Goal: Task Accomplishment & Management: Complete application form

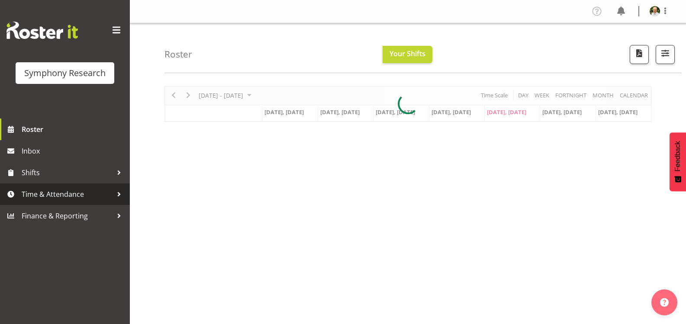
click at [55, 196] on span "Time & Attendance" at bounding box center [67, 194] width 91 height 13
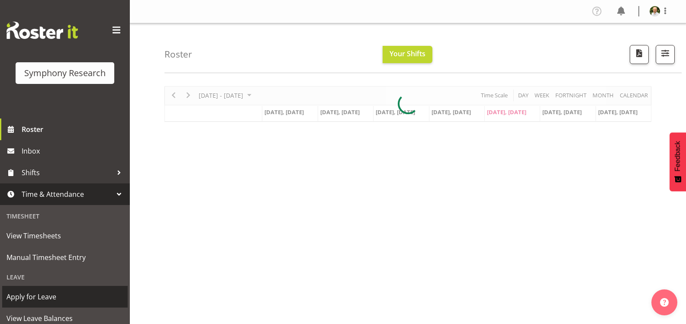
scroll to position [87, 0]
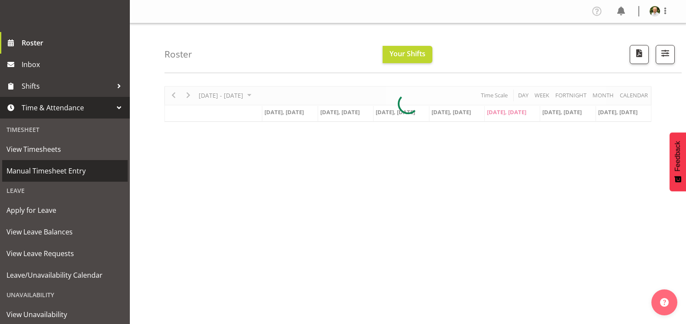
click at [83, 169] on span "Manual Timesheet Entry" at bounding box center [64, 170] width 117 height 13
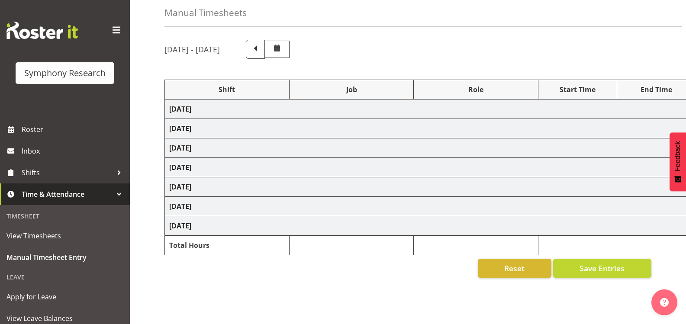
select select "81561"
select select "10587"
select select "47"
select select "81561"
select select "10587"
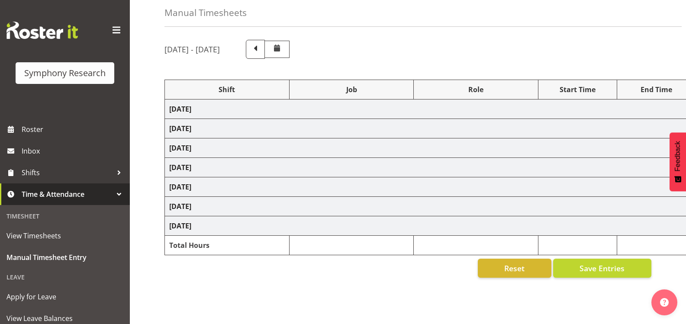
select select "47"
select select "81561"
select select "10587"
select select "47"
select select "81561"
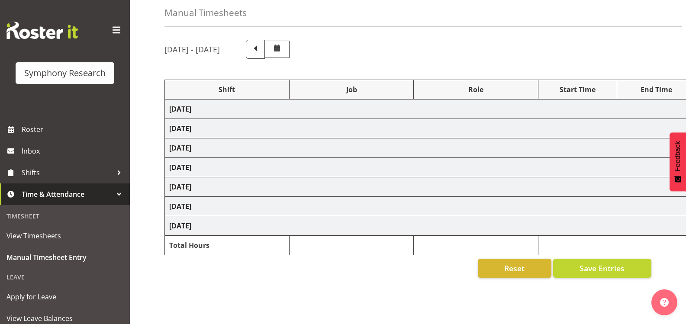
select select "10587"
select select "47"
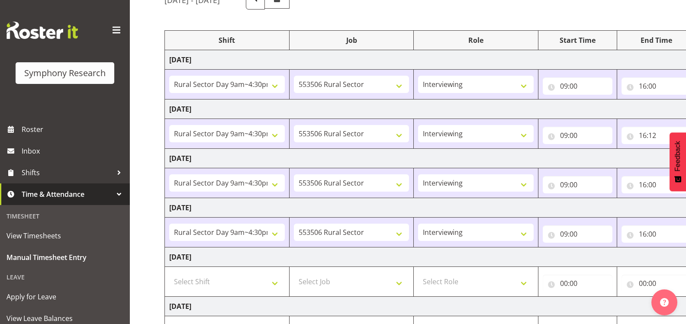
scroll to position [173, 0]
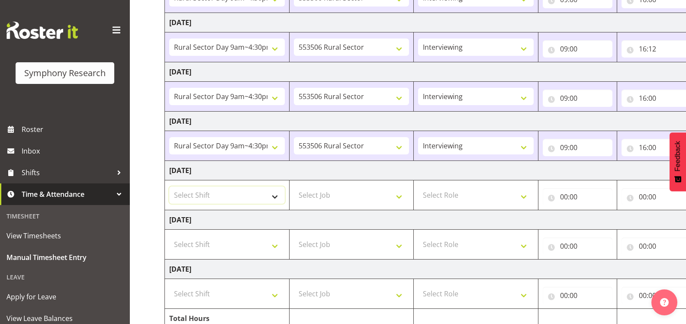
click at [270, 190] on select "Select Shift !!Weekend Residential (Roster IT Shift Label) *Business 9/10am ~ 4…" at bounding box center [227, 195] width 116 height 17
select select "81561"
click at [169, 187] on select "Select Shift !!Weekend Residential (Roster IT Shift Label) *Business 9/10am ~ 4…" at bounding box center [227, 195] width 116 height 17
click at [374, 199] on select "Select Job 550060 IF Admin 553492 World Poll Aus Wave 2 Main 2025 553493 World …" at bounding box center [352, 195] width 116 height 17
select select "10587"
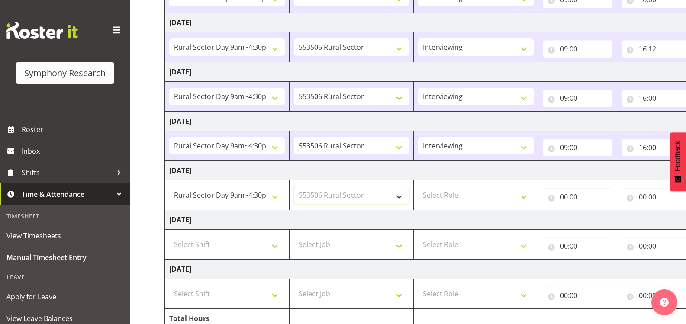
click at [294, 187] on select "Select Job 550060 IF Admin 553492 World Poll Aus Wave 2 Main 2025 553493 World …" at bounding box center [352, 195] width 116 height 17
click at [511, 192] on select "Select Role Briefing Interviewing" at bounding box center [476, 195] width 116 height 17
select select "47"
click at [418, 187] on select "Select Role Briefing Interviewing" at bounding box center [476, 195] width 116 height 17
click at [572, 195] on input "00:00" at bounding box center [578, 196] width 70 height 17
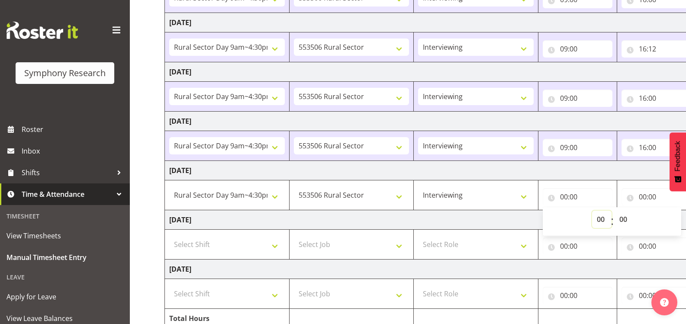
click at [603, 221] on select "00 01 02 03 04 05 06 07 08 09 10 11 12 13 14 15 16 17 18 19 20 21 22 23" at bounding box center [601, 219] width 19 height 17
select select "9"
click at [592, 211] on select "00 01 02 03 04 05 06 07 08 09 10 11 12 13 14 15 16 17 18 19 20 21 22 23" at bounding box center [601, 219] width 19 height 17
type input "09:00"
click at [645, 195] on input "00:00" at bounding box center [656, 196] width 70 height 17
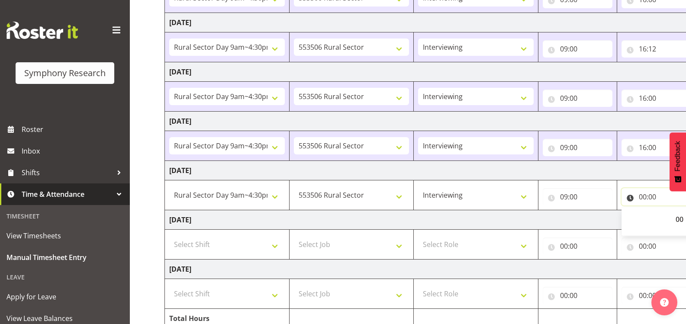
click at [645, 195] on input "00:00" at bounding box center [656, 196] width 70 height 17
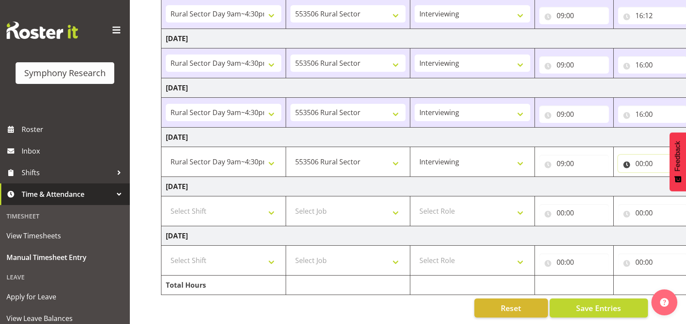
scroll to position [0, 84]
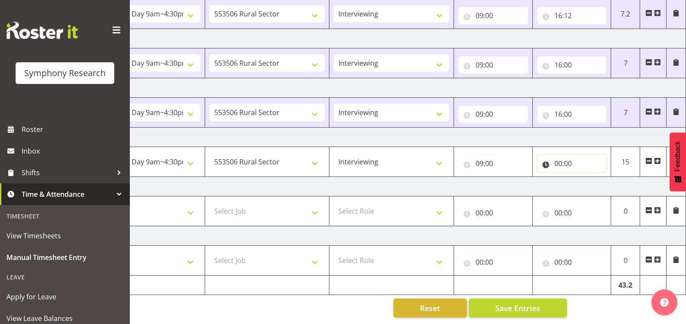
click at [559, 156] on input "00:00" at bounding box center [572, 163] width 70 height 17
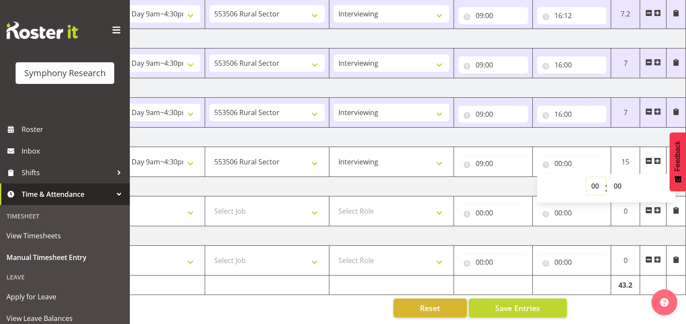
click at [593, 181] on select "00 01 02 03 04 05 06 07 08 09 10 11 12 13 14 15 16 17 18 19 20 21 22 23" at bounding box center [595, 185] width 19 height 17
select select "13"
click at [586, 177] on select "00 01 02 03 04 05 06 07 08 09 10 11 12 13 14 15 16 17 18 19 20 21 22 23" at bounding box center [595, 185] width 19 height 17
type input "13:00"
click at [570, 156] on input "13:00" at bounding box center [572, 163] width 70 height 17
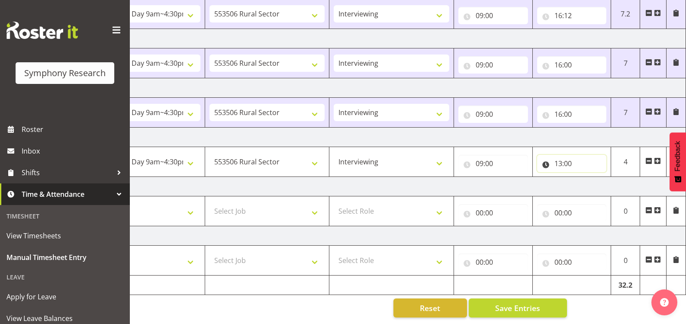
click at [567, 157] on input "13:00" at bounding box center [572, 163] width 70 height 17
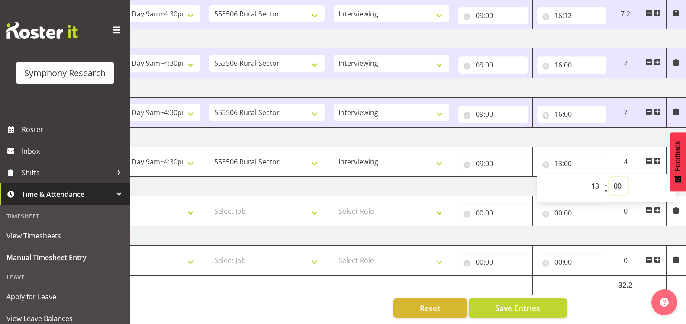
click at [620, 180] on select "00 01 02 03 04 05 06 07 08 09 10 11 12 13 14 15 16 17 18 19 20 21 22 23 24 25 2…" at bounding box center [618, 185] width 19 height 17
select select "8"
click at [609, 177] on select "00 01 02 03 04 05 06 07 08 09 10 11 12 13 14 15 16 17 18 19 20 21 22 23 24 25 2…" at bounding box center [618, 185] width 19 height 17
type input "13:08"
click at [514, 302] on span "Save Entries" at bounding box center [517, 307] width 45 height 11
